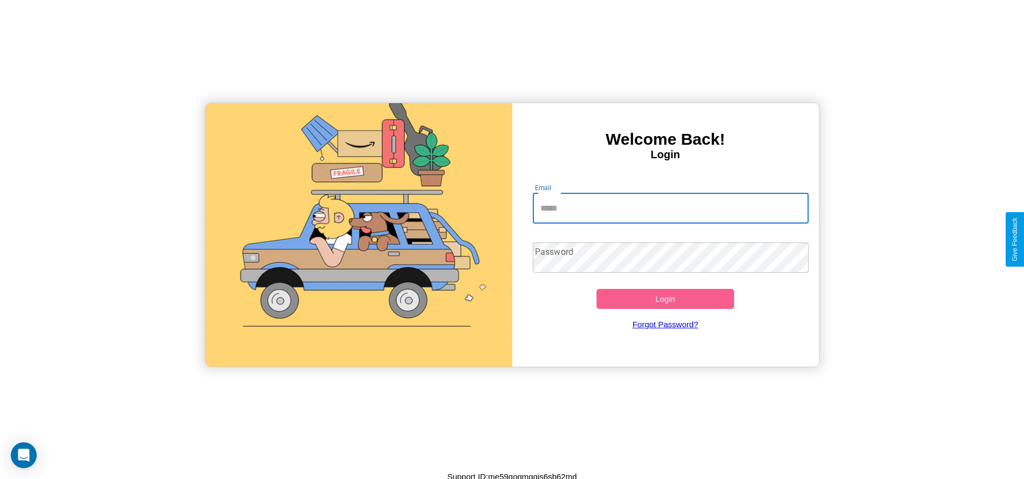
click at [670, 208] on input "Email" at bounding box center [671, 208] width 276 height 30
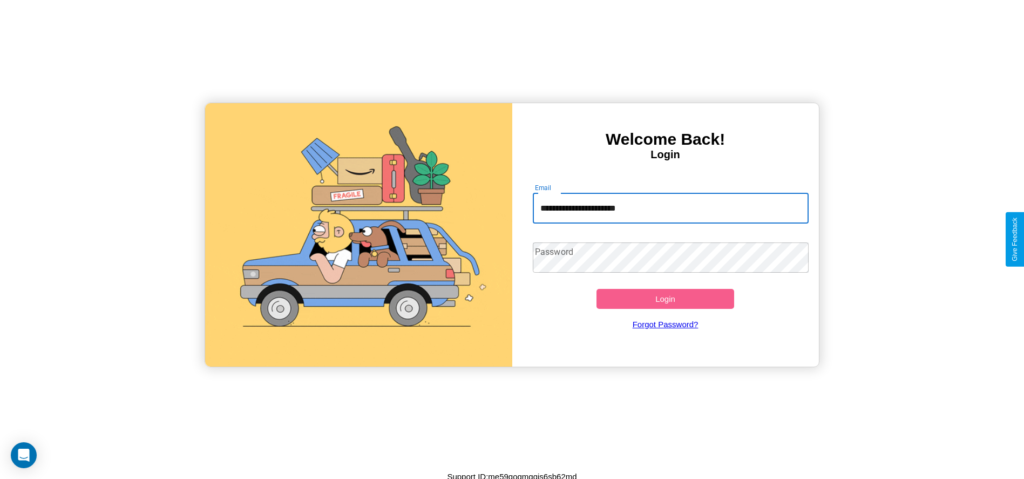
type input "**********"
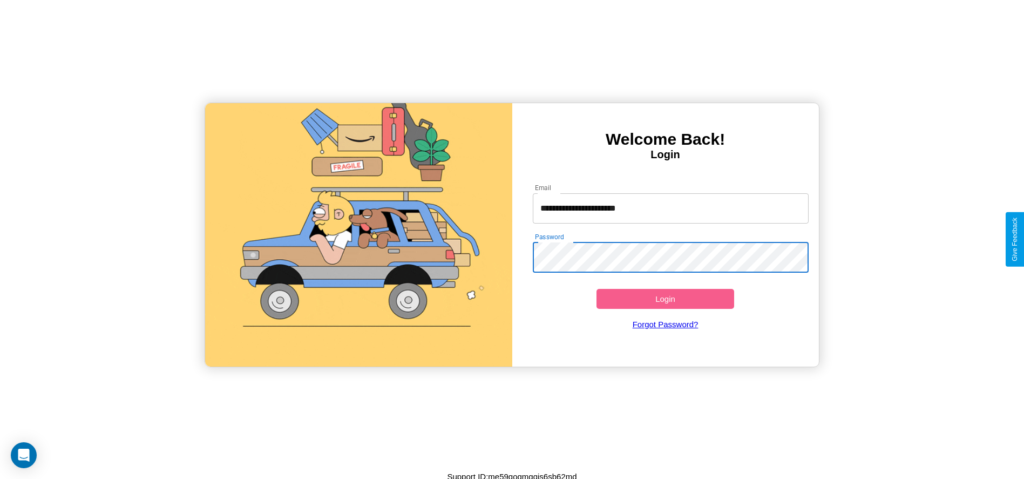
click at [665, 298] on button "Login" at bounding box center [665, 299] width 138 height 20
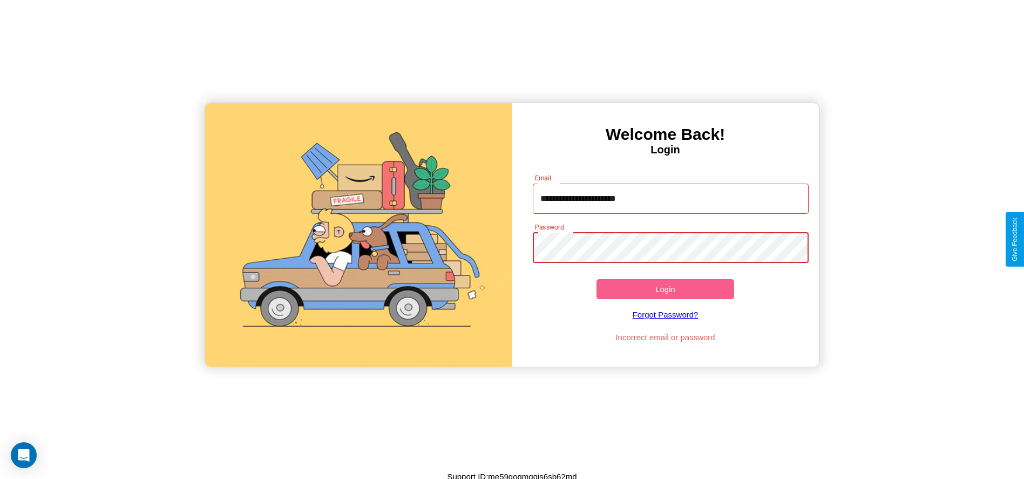
click at [665, 289] on button "Login" at bounding box center [665, 289] width 138 height 20
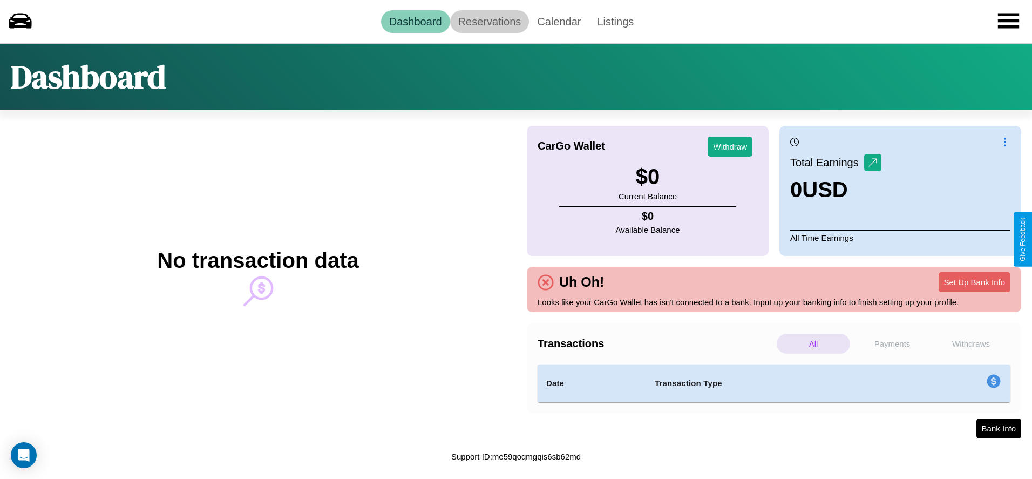
click at [489, 21] on link "Reservations" at bounding box center [489, 21] width 79 height 23
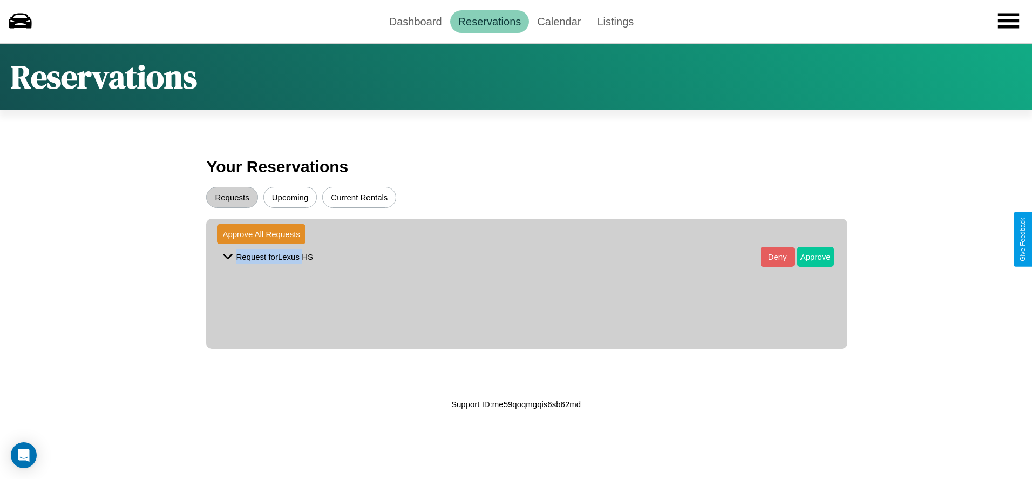
click at [807, 256] on button "Approve" at bounding box center [815, 257] width 37 height 20
